Goal: Navigation & Orientation: Find specific page/section

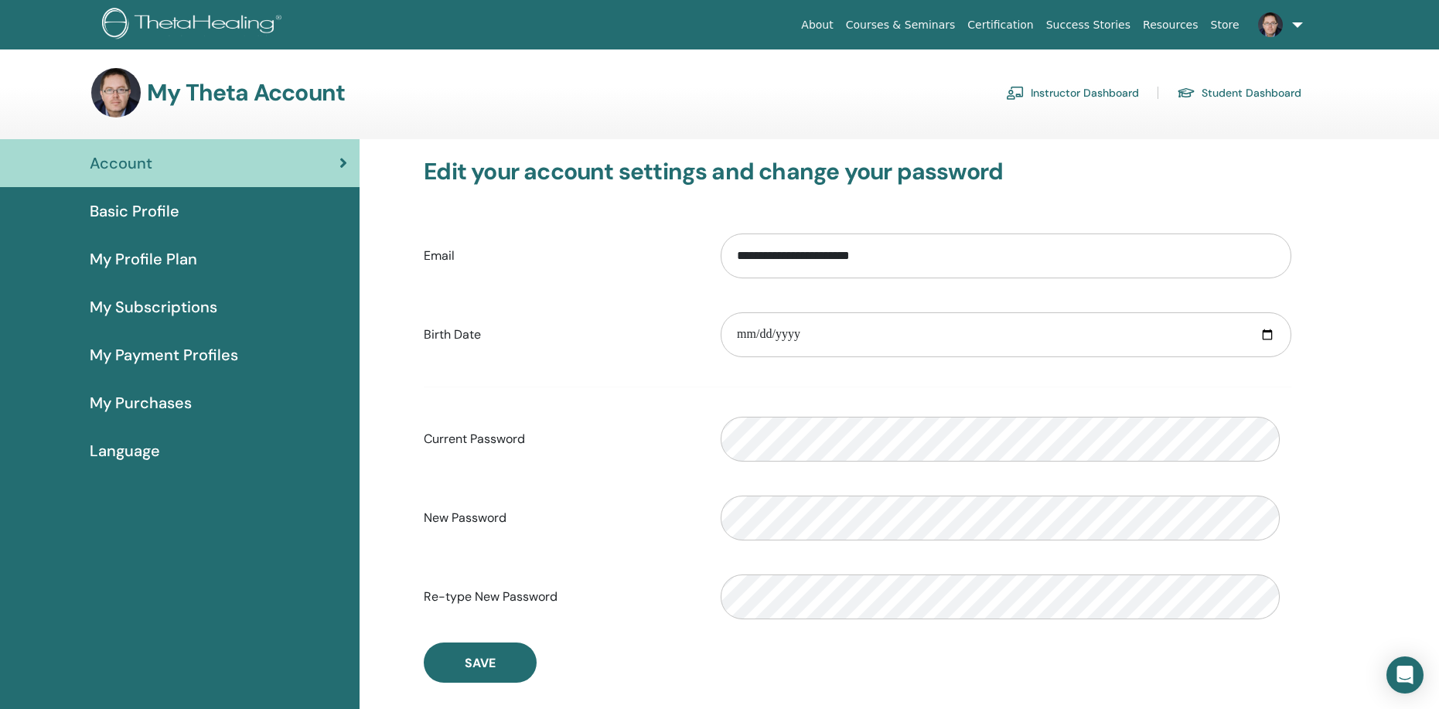
click at [126, 223] on span "Basic Profile" at bounding box center [135, 210] width 90 height 23
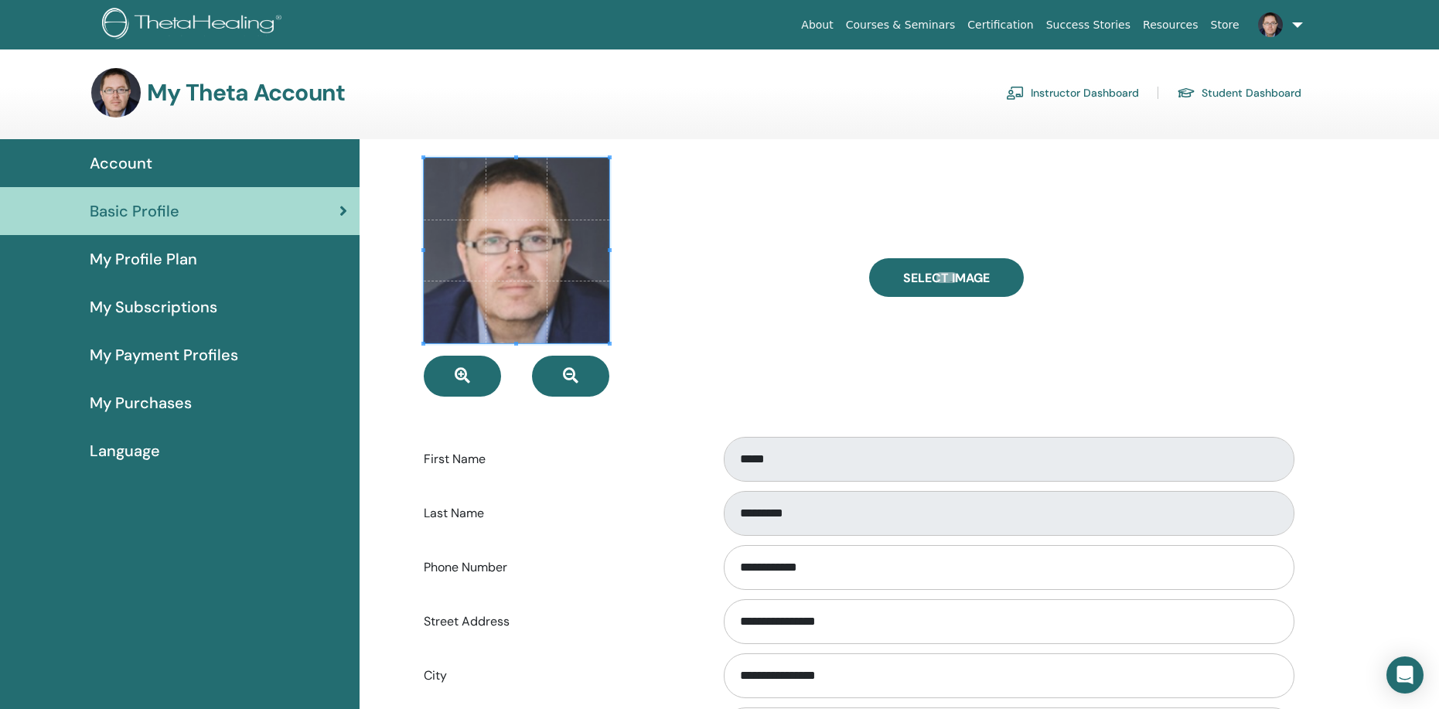
click at [1051, 104] on link "Instructor Dashboard" at bounding box center [1072, 92] width 133 height 25
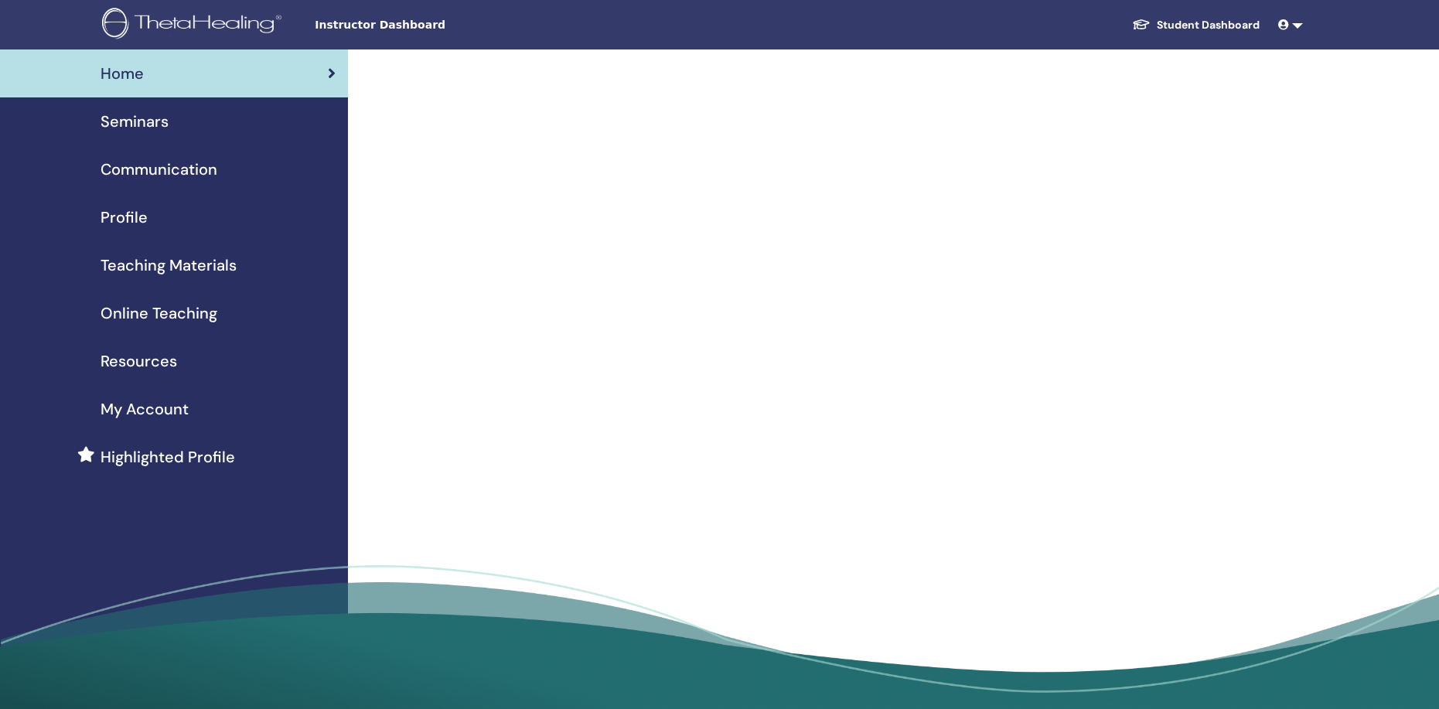
click at [141, 131] on span "Seminars" at bounding box center [134, 121] width 68 height 23
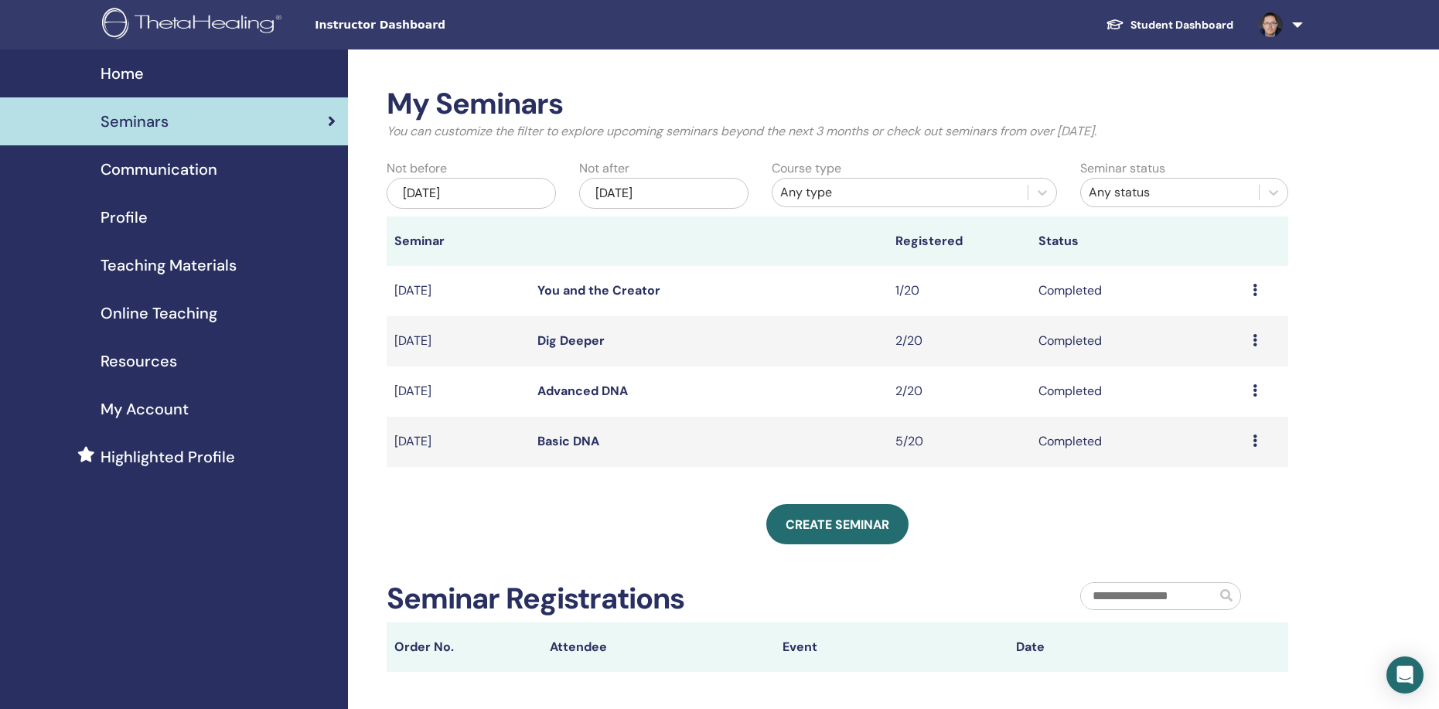
click at [147, 277] on span "Teaching Materials" at bounding box center [168, 265] width 136 height 23
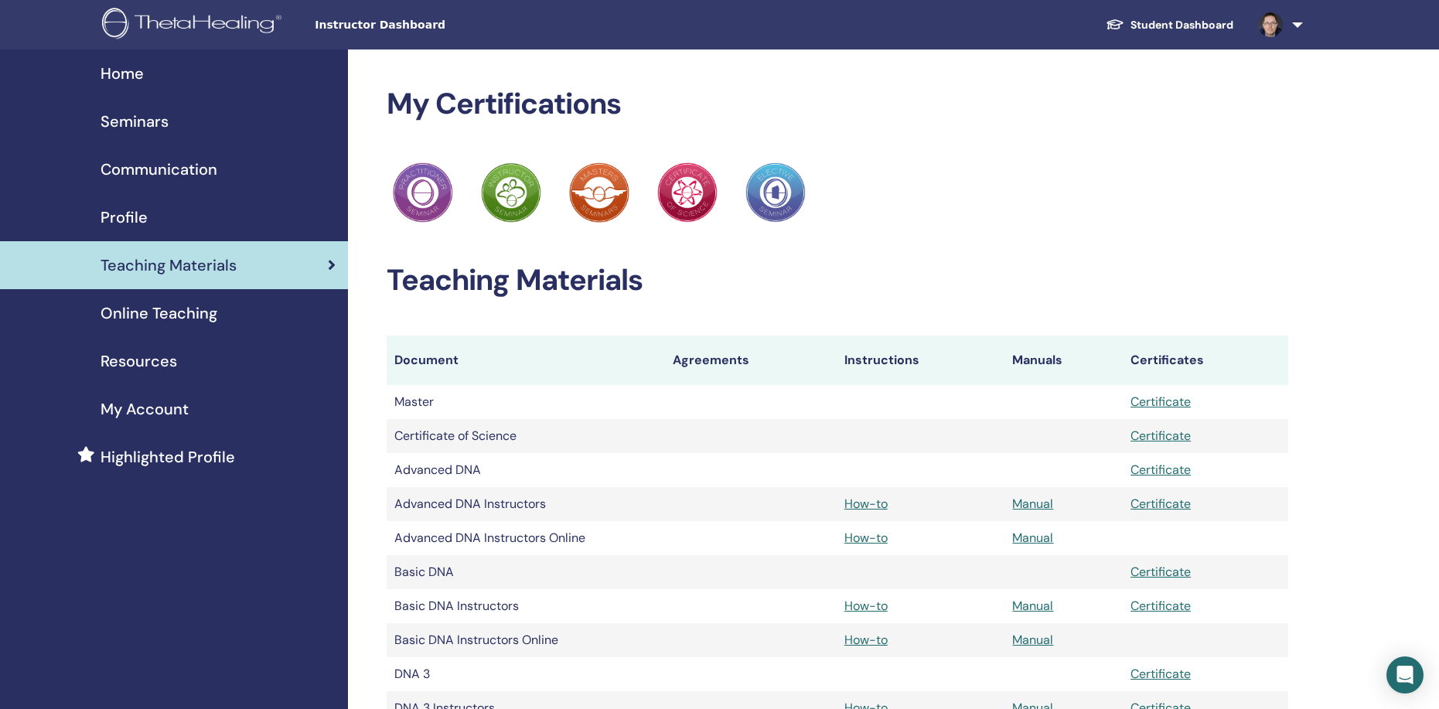
click at [170, 325] on span "Online Teaching" at bounding box center [158, 312] width 117 height 23
